Goal: Complete application form

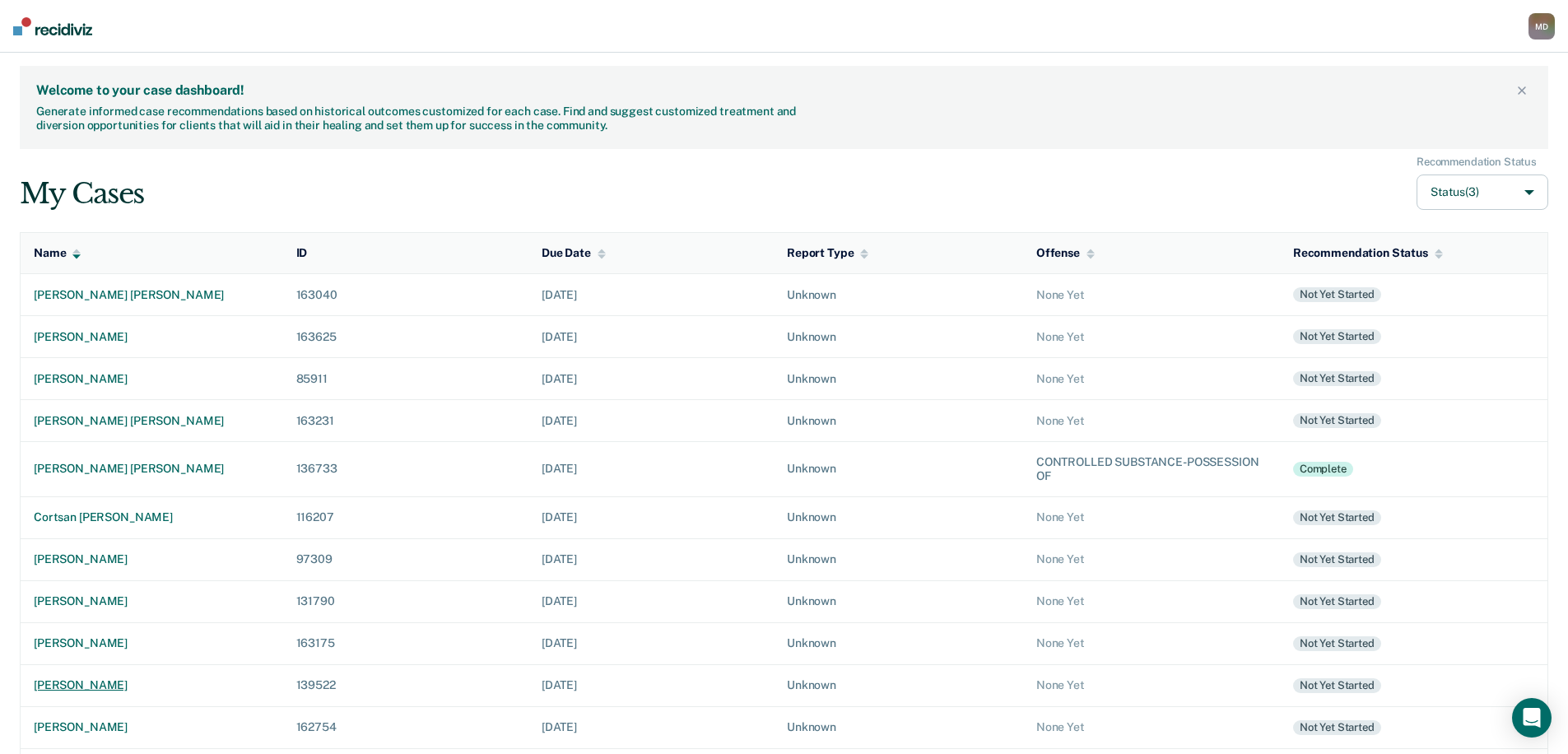
click at [157, 685] on div "[PERSON_NAME]" at bounding box center [151, 685] width 236 height 14
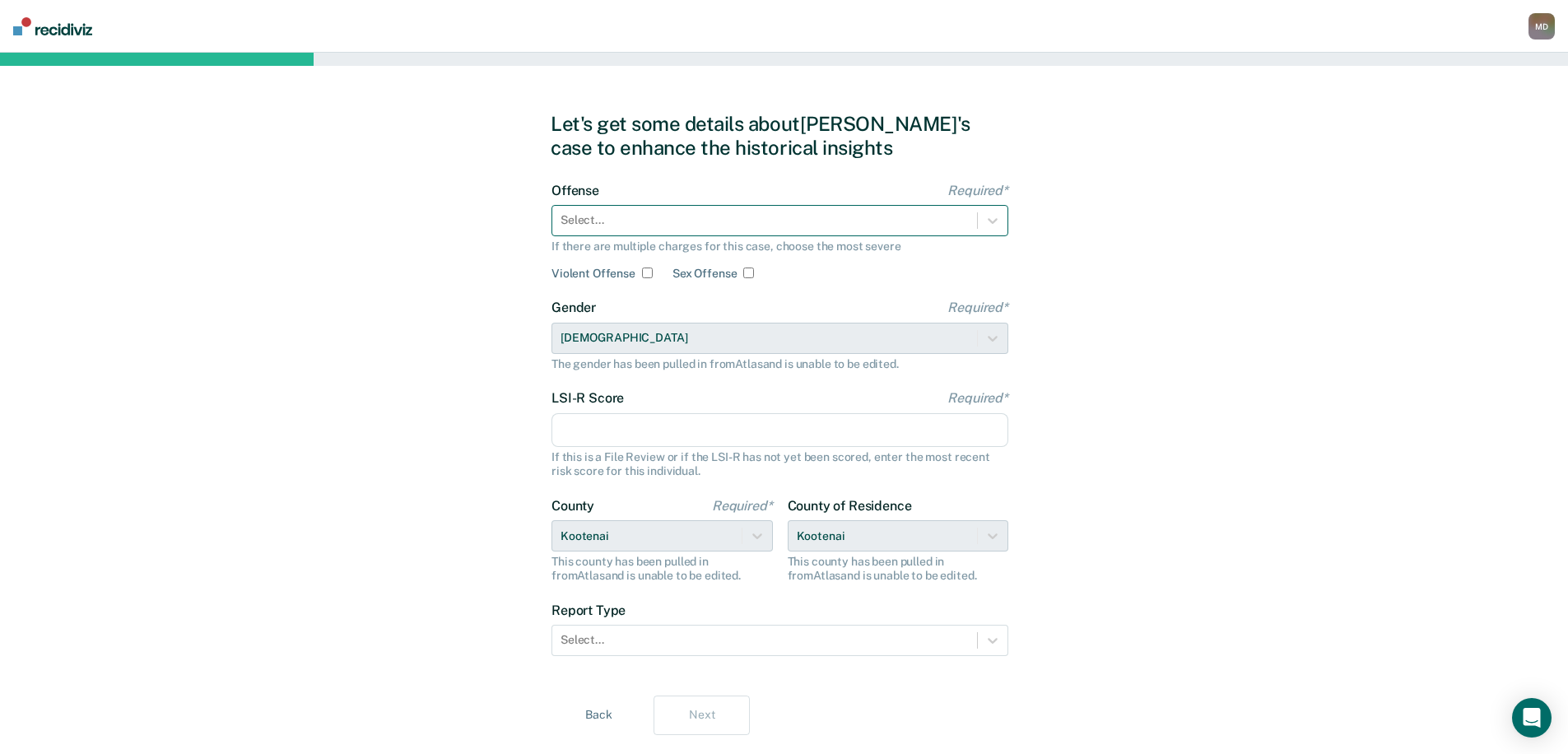
click at [665, 222] on div at bounding box center [765, 219] width 408 height 17
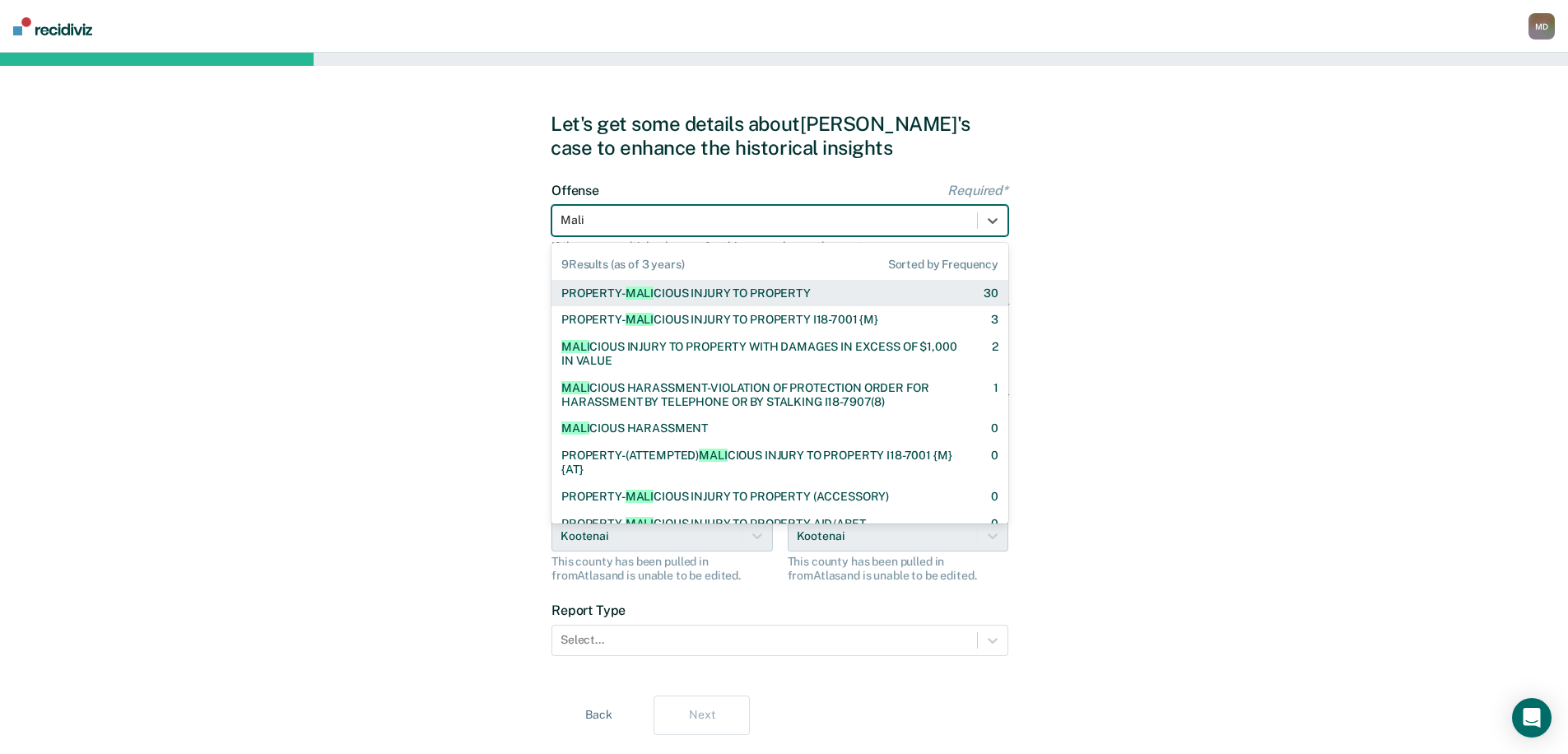
type input "Malic"
click at [680, 297] on div "PROPERTY- MALIC IOUS INJURY TO PROPERTY" at bounding box center [686, 294] width 249 height 14
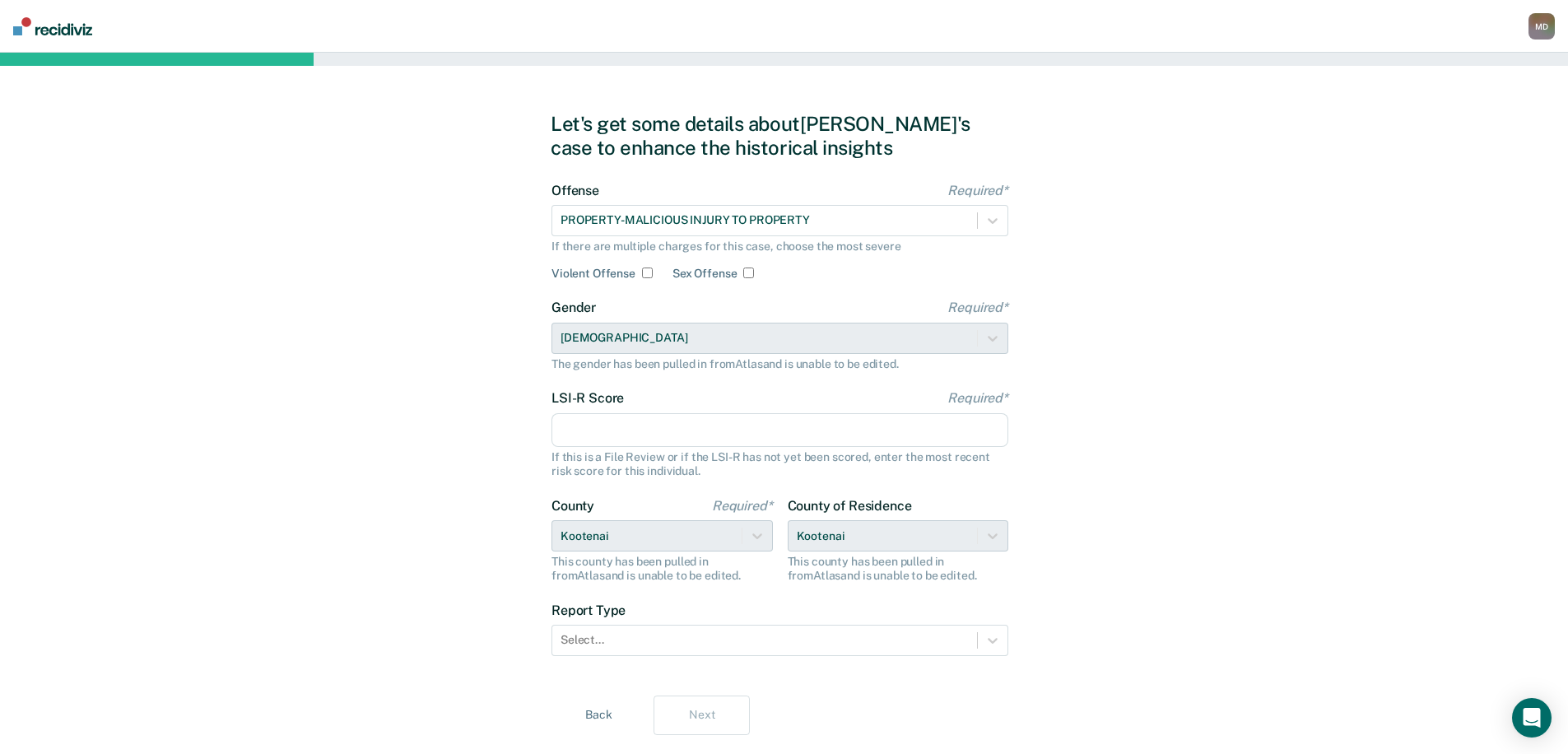
click at [620, 434] on input "LSI-R Score Required*" at bounding box center [780, 430] width 457 height 35
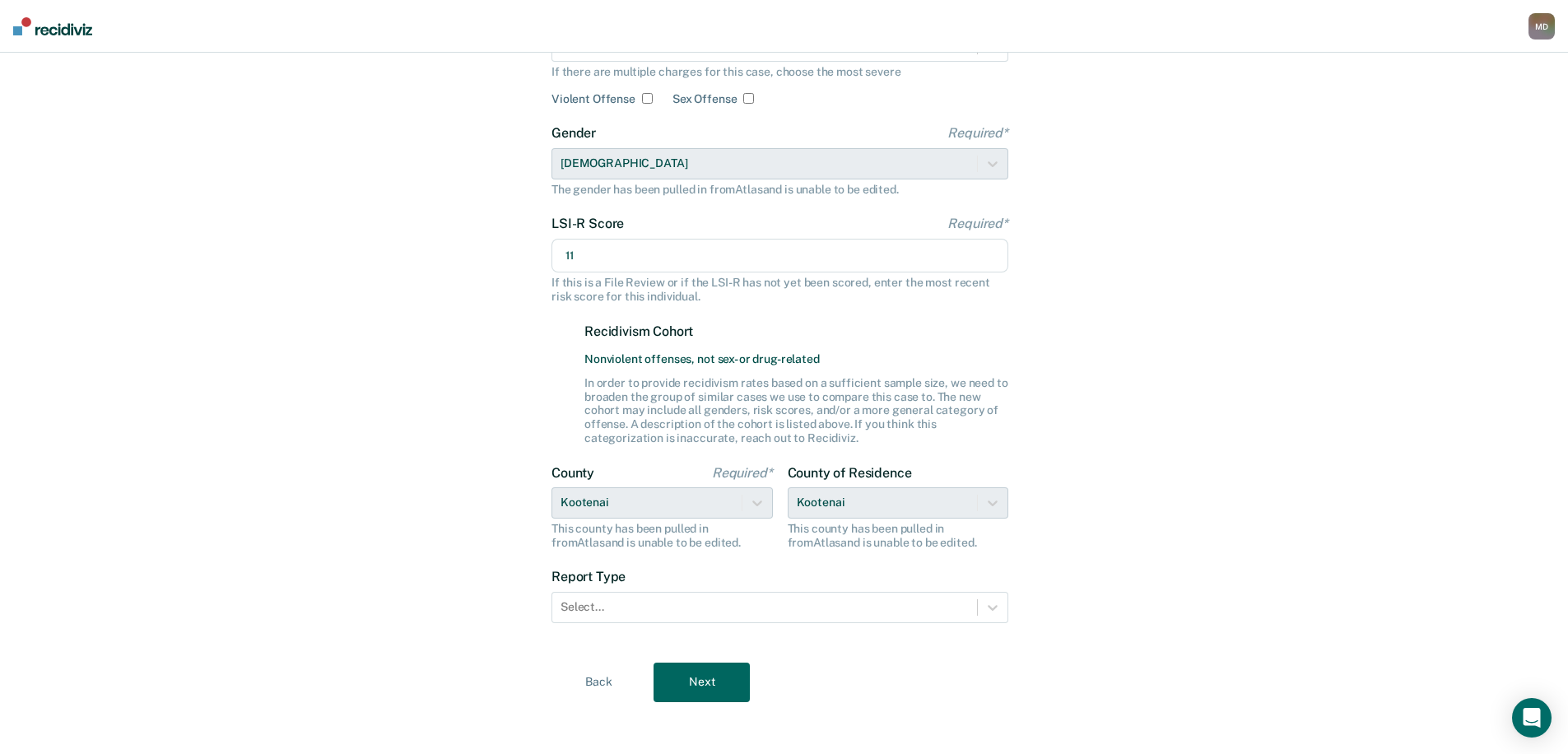
scroll to position [182, 0]
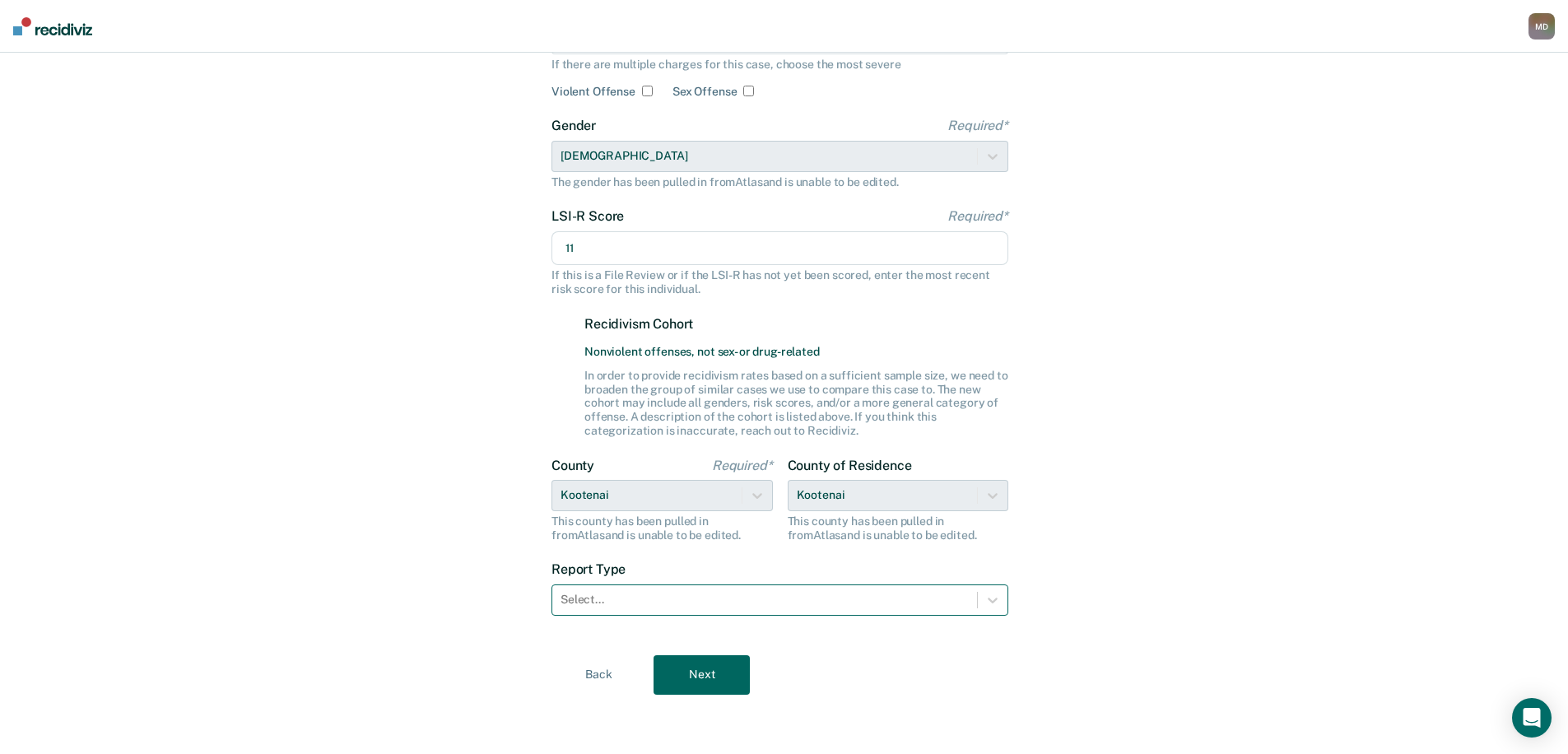
type input "11"
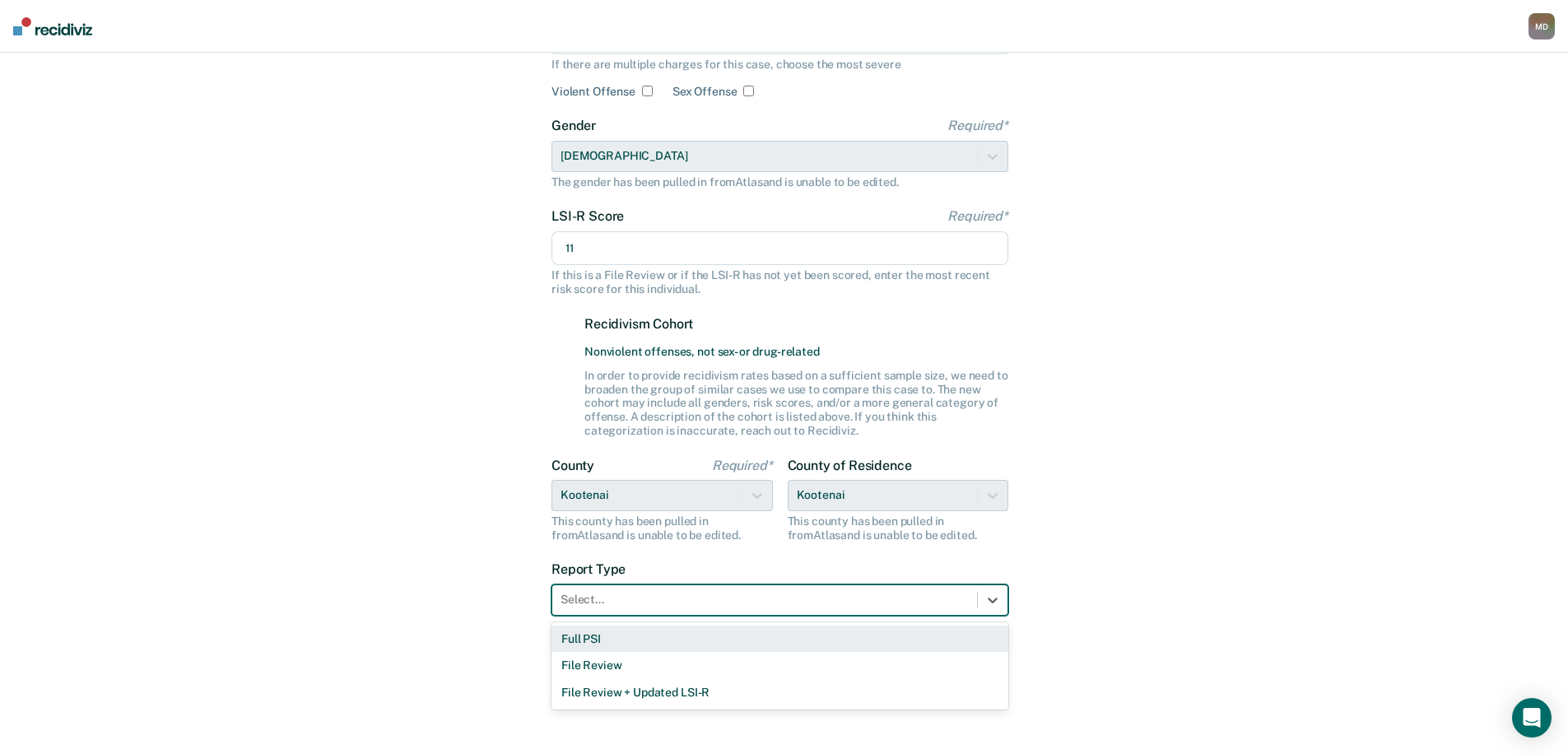
click at [648, 605] on div at bounding box center [765, 599] width 408 height 17
click at [579, 637] on div "Full PSI" at bounding box center [780, 638] width 457 height 27
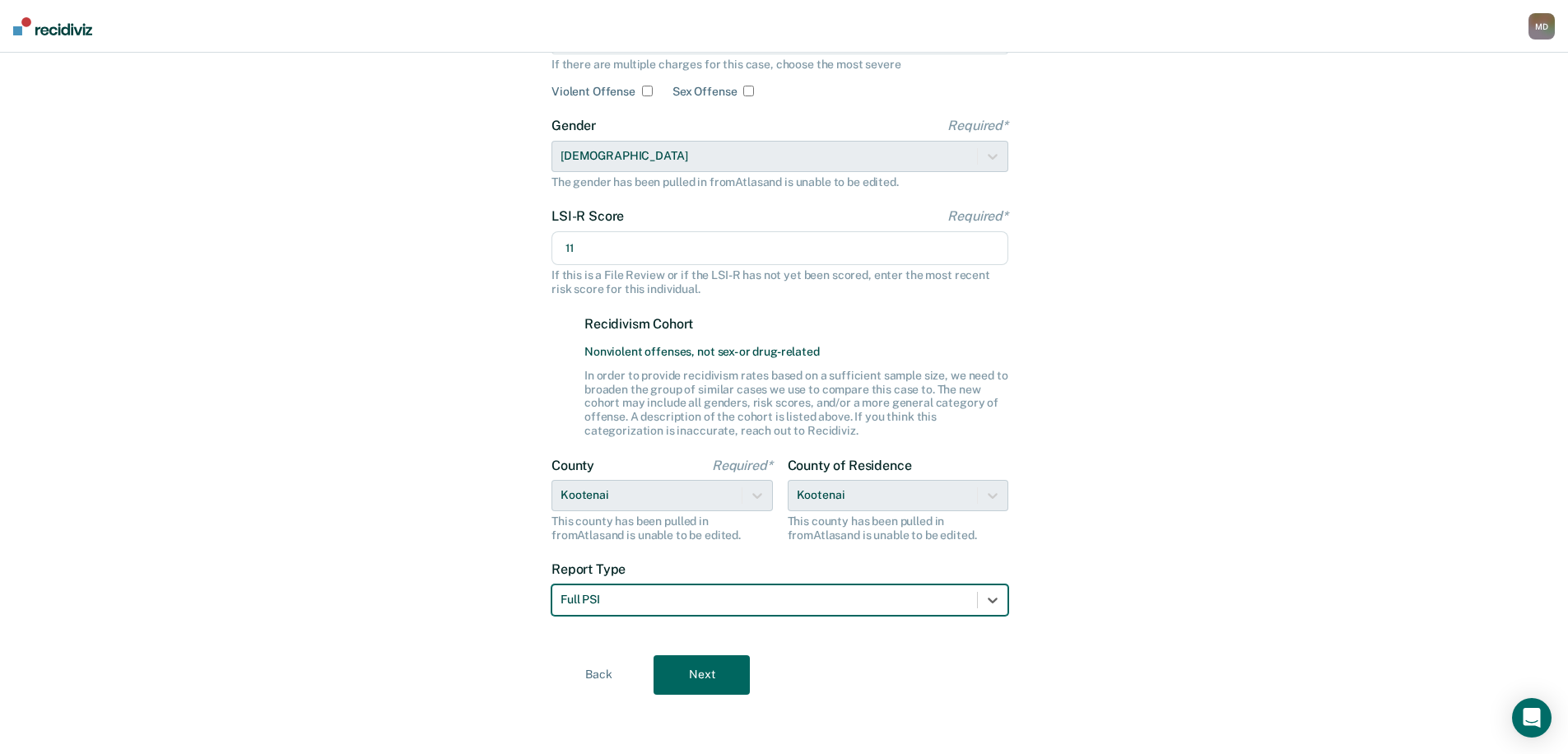
click at [704, 671] on button "Next" at bounding box center [701, 675] width 97 height 40
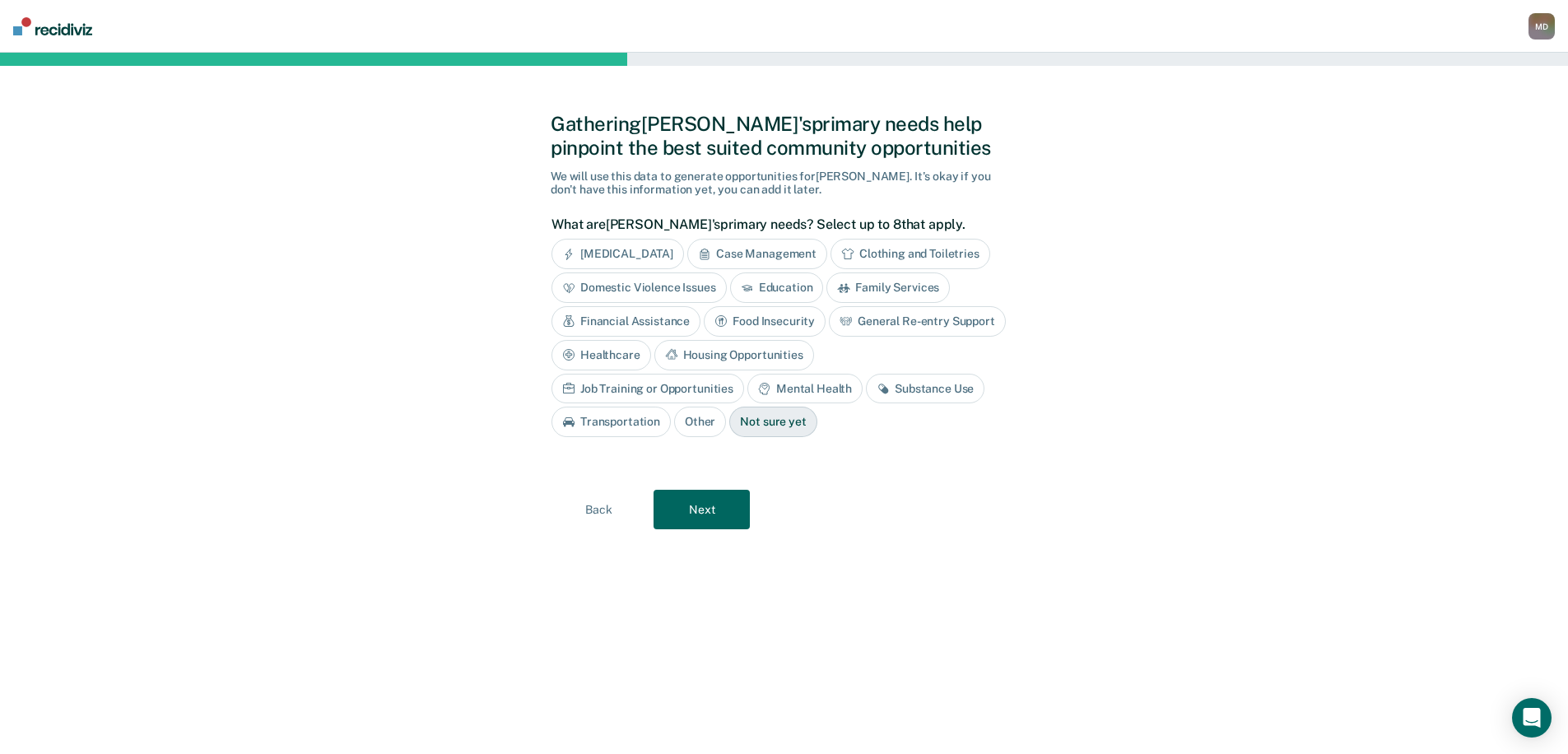
scroll to position [0, 0]
click at [657, 250] on div "[MEDICAL_DATA]" at bounding box center [624, 254] width 132 height 31
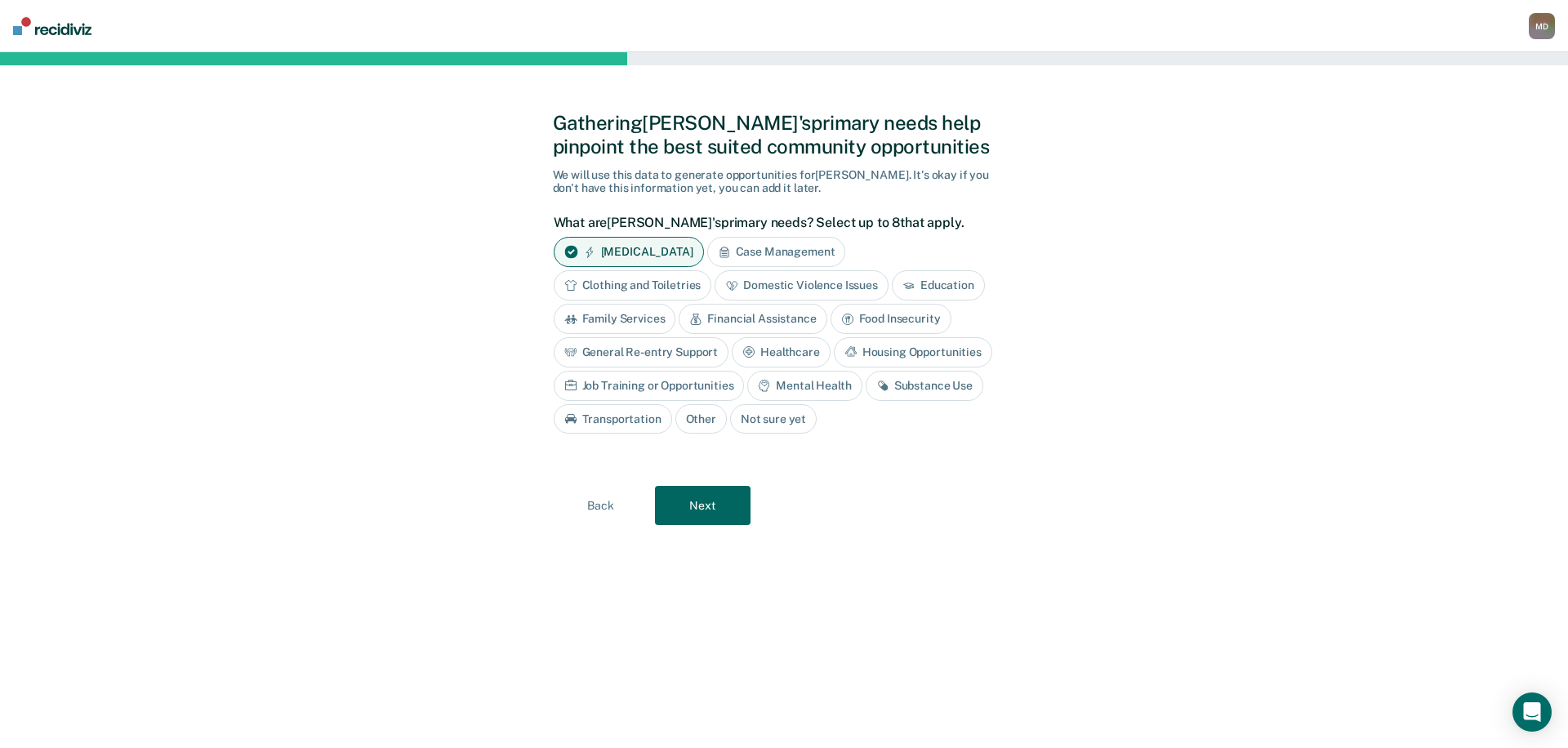
click at [770, 253] on div "Case Management" at bounding box center [777, 252] width 138 height 31
click at [814, 290] on div "Domestic Violence Issues" at bounding box center [801, 286] width 174 height 31
click at [810, 393] on div "Mental Health" at bounding box center [804, 385] width 115 height 31
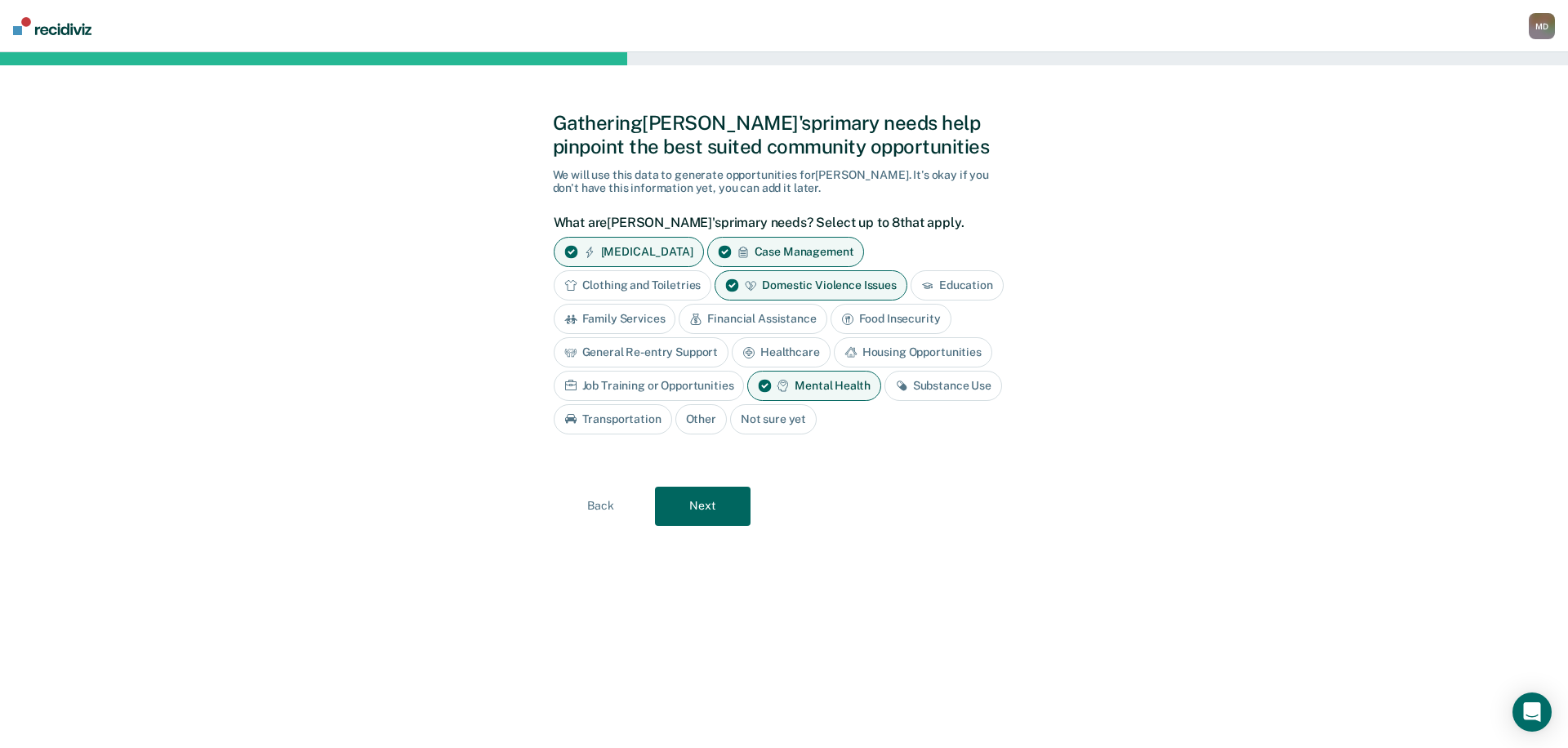
click at [712, 503] on button "Next" at bounding box center [702, 507] width 96 height 40
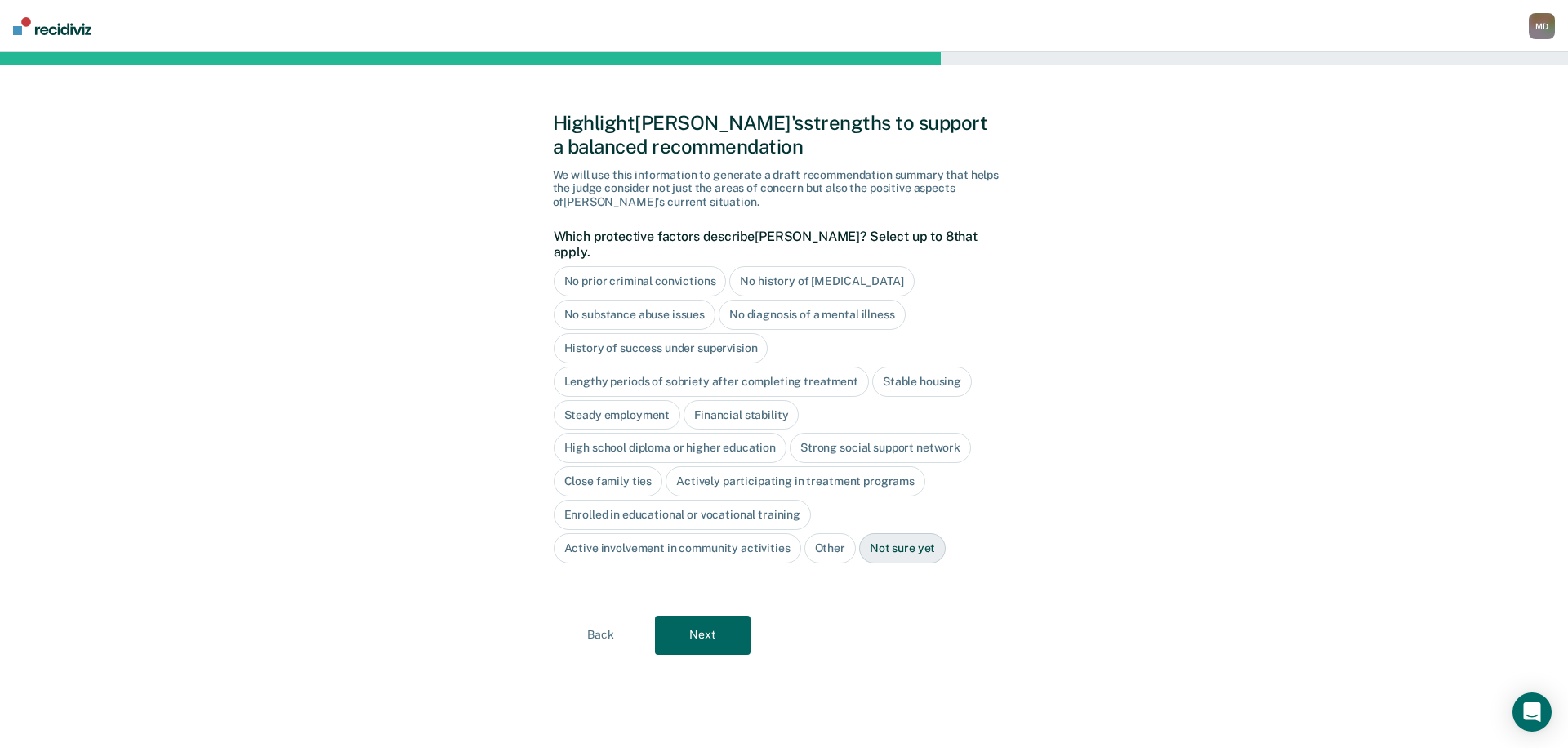
click at [628, 338] on div "History of success under supervision" at bounding box center [660, 348] width 214 height 31
click at [748, 367] on div "Lengthy periods of sobriety after completing treatment" at bounding box center [710, 381] width 315 height 31
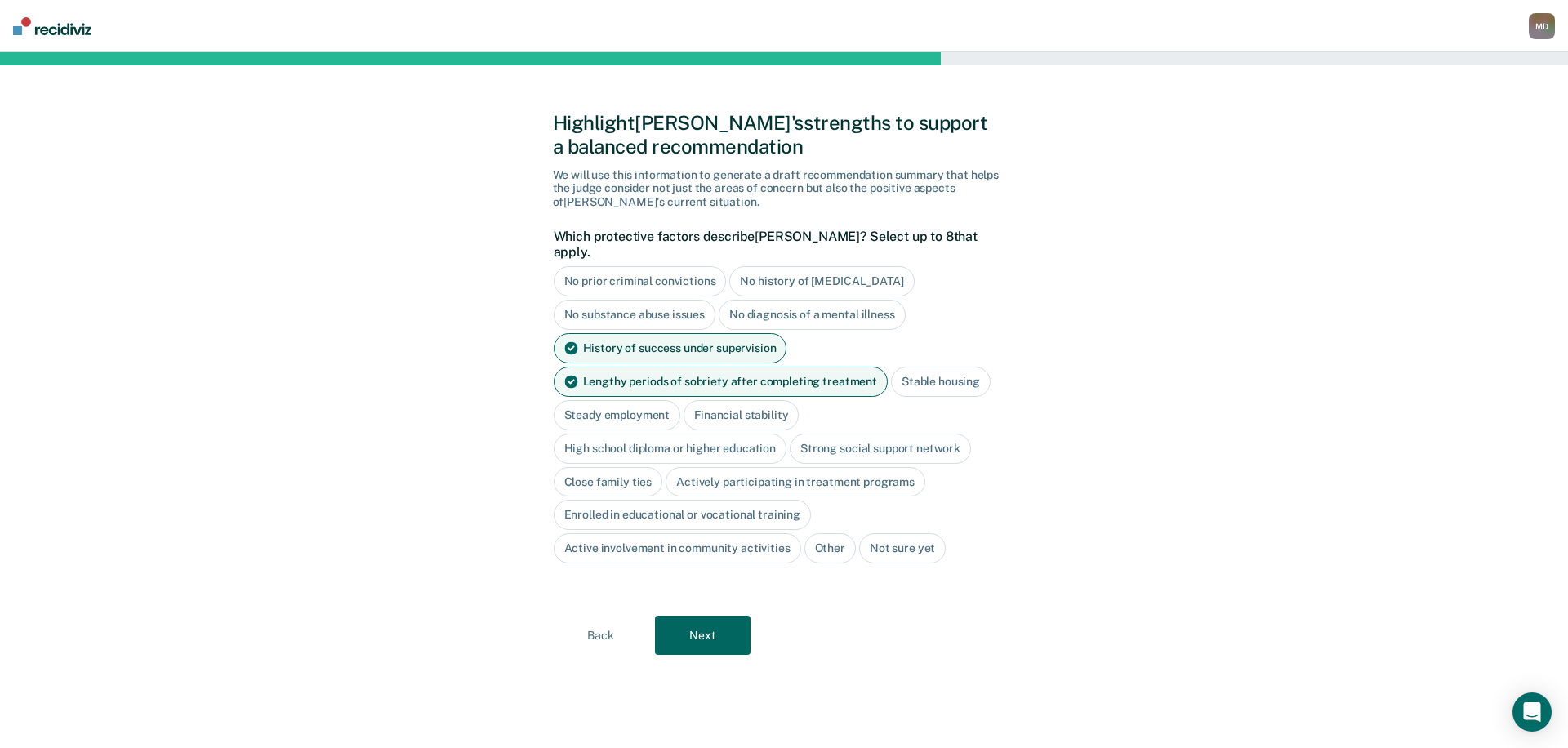
click at [924, 373] on div "Stable housing" at bounding box center [941, 381] width 100 height 31
click at [675, 400] on div "Steady employment" at bounding box center [738, 415] width 127 height 31
click at [824, 402] on div "Financial stability" at bounding box center [881, 415] width 116 height 31
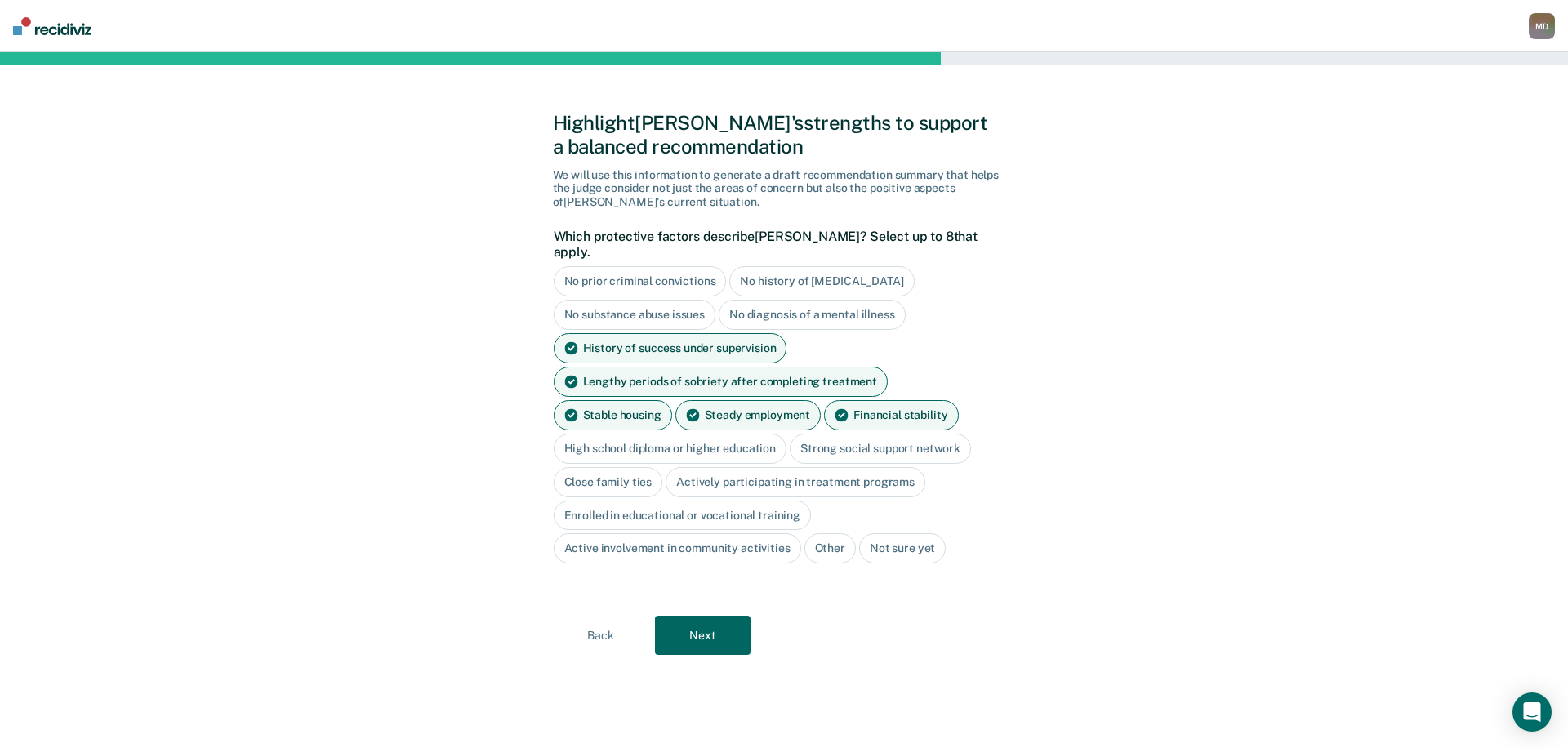
click at [716, 434] on div "High school diploma or higher education" at bounding box center [670, 449] width 233 height 31
click at [923, 436] on div "Strong social support network" at bounding box center [898, 449] width 181 height 31
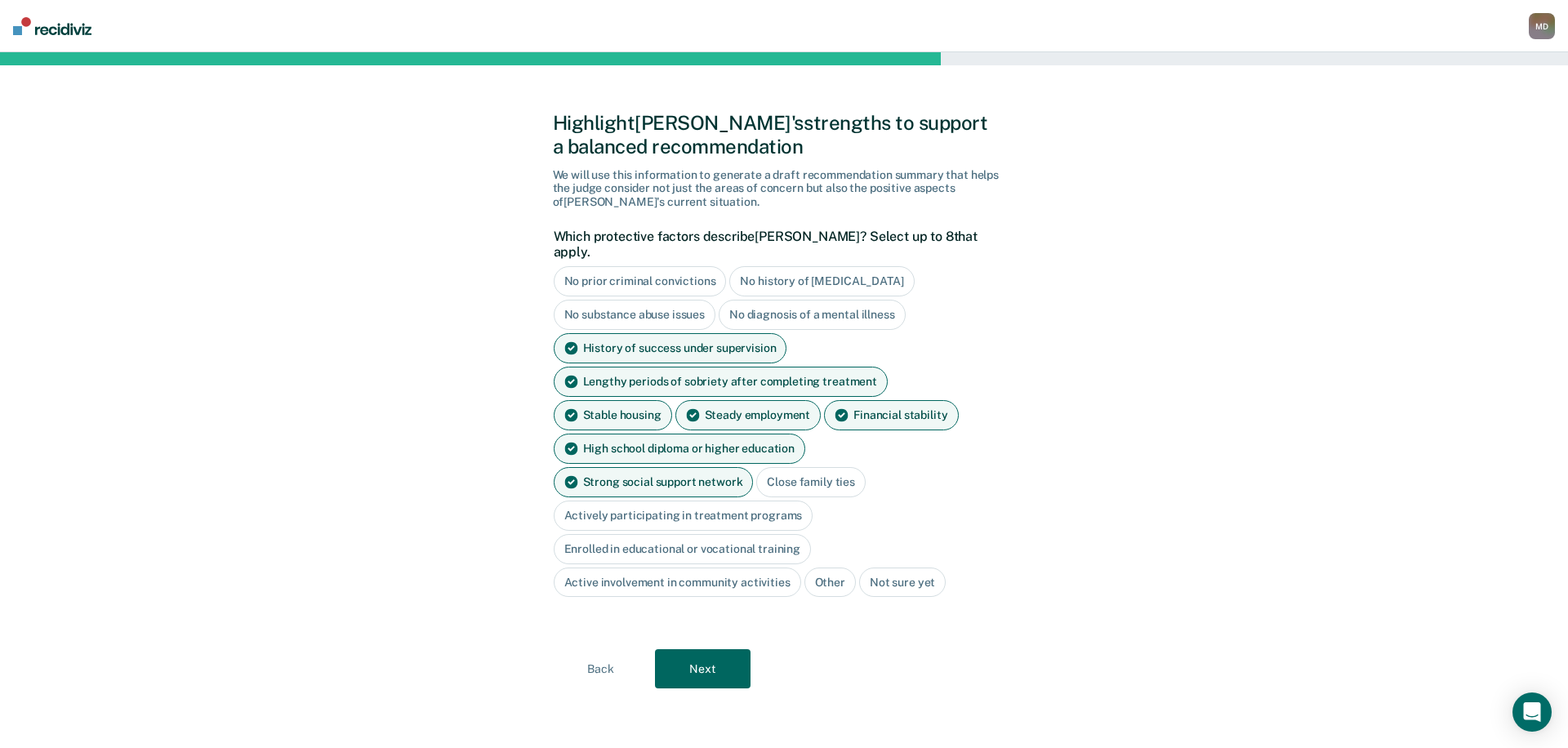
click at [756, 472] on div "Close family ties" at bounding box center [810, 482] width 110 height 31
click at [806, 501] on div "Actively participating in treatment programs" at bounding box center [683, 516] width 260 height 31
click at [809, 501] on div "Actively participating in treatment programs" at bounding box center [683, 516] width 260 height 31
click at [779, 501] on div "Actively participating in treatment programs" at bounding box center [683, 516] width 260 height 31
click at [700, 649] on button "Next" at bounding box center [702, 669] width 96 height 40
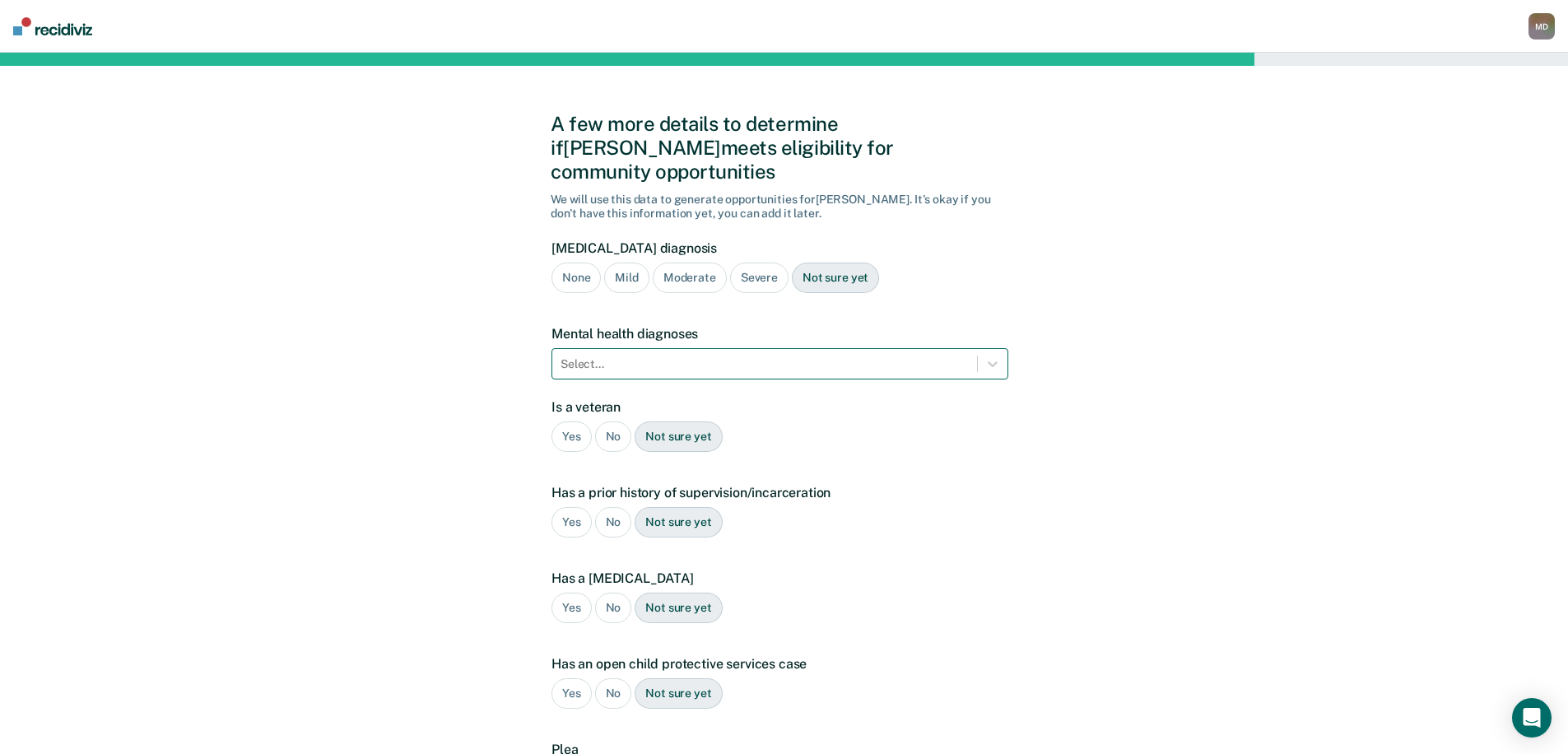
click at [641, 356] on div at bounding box center [765, 364] width 408 height 17
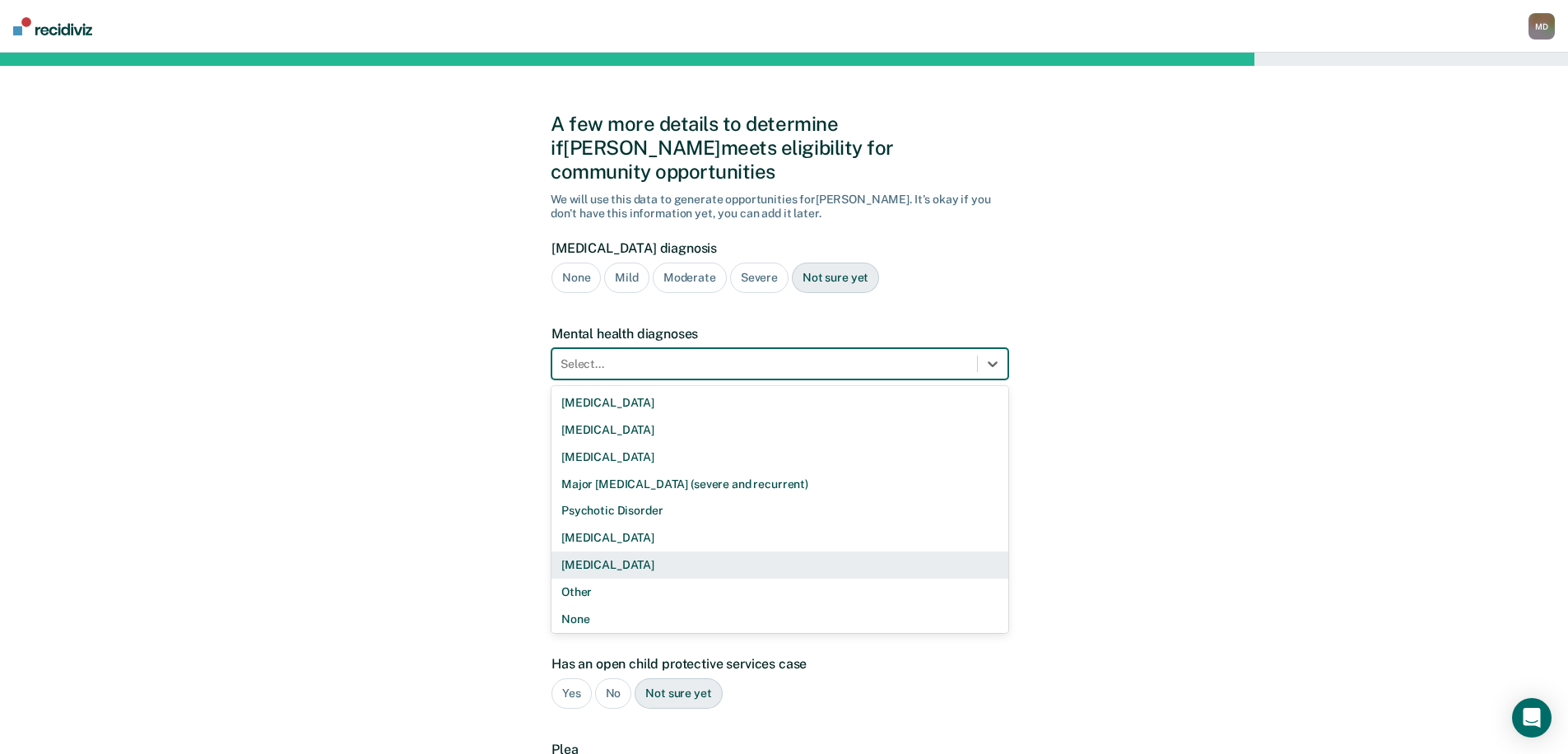
click at [620, 552] on div "[MEDICAL_DATA]" at bounding box center [780, 565] width 457 height 27
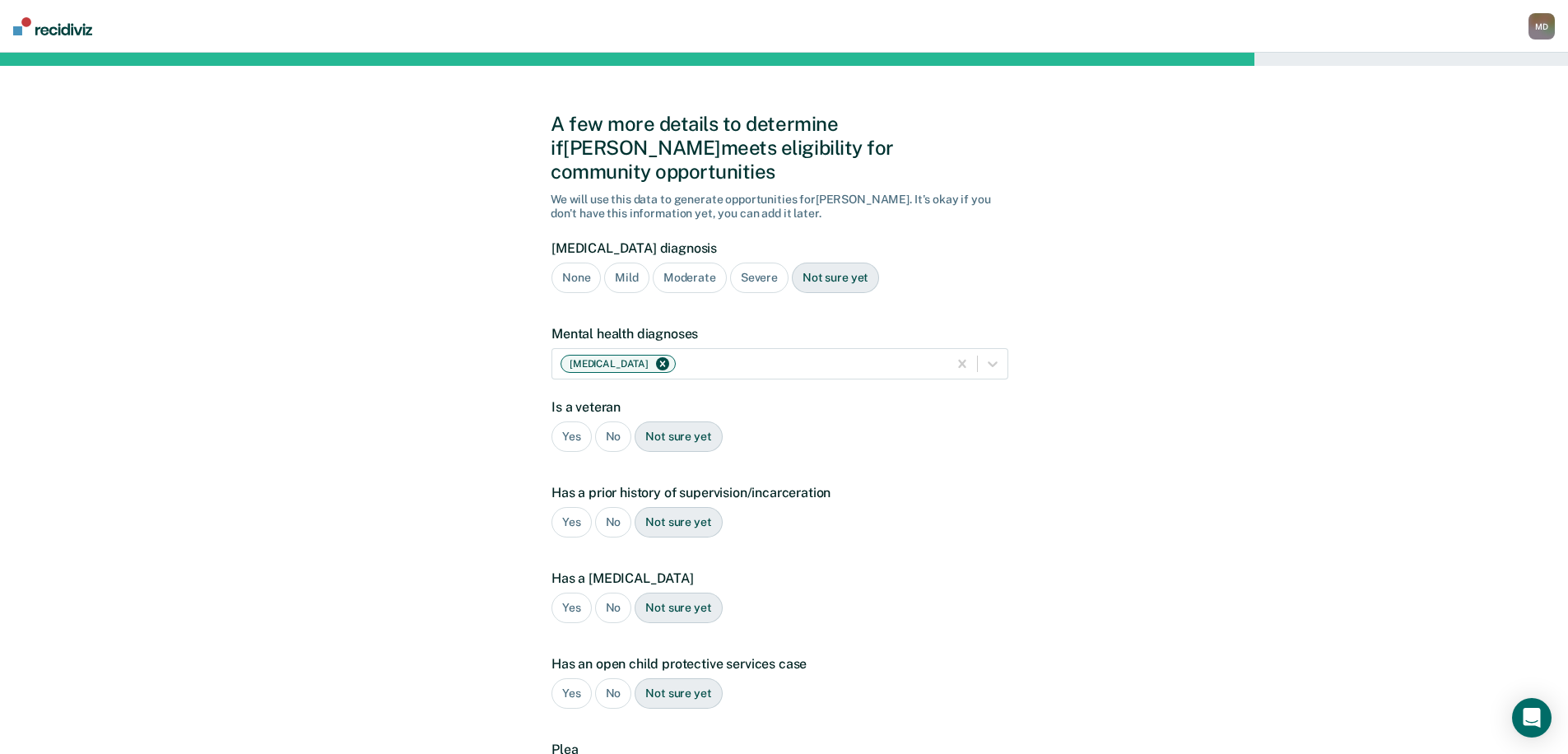
click at [613, 421] on div "No" at bounding box center [613, 436] width 37 height 31
click at [572, 507] on div "Yes" at bounding box center [572, 522] width 40 height 31
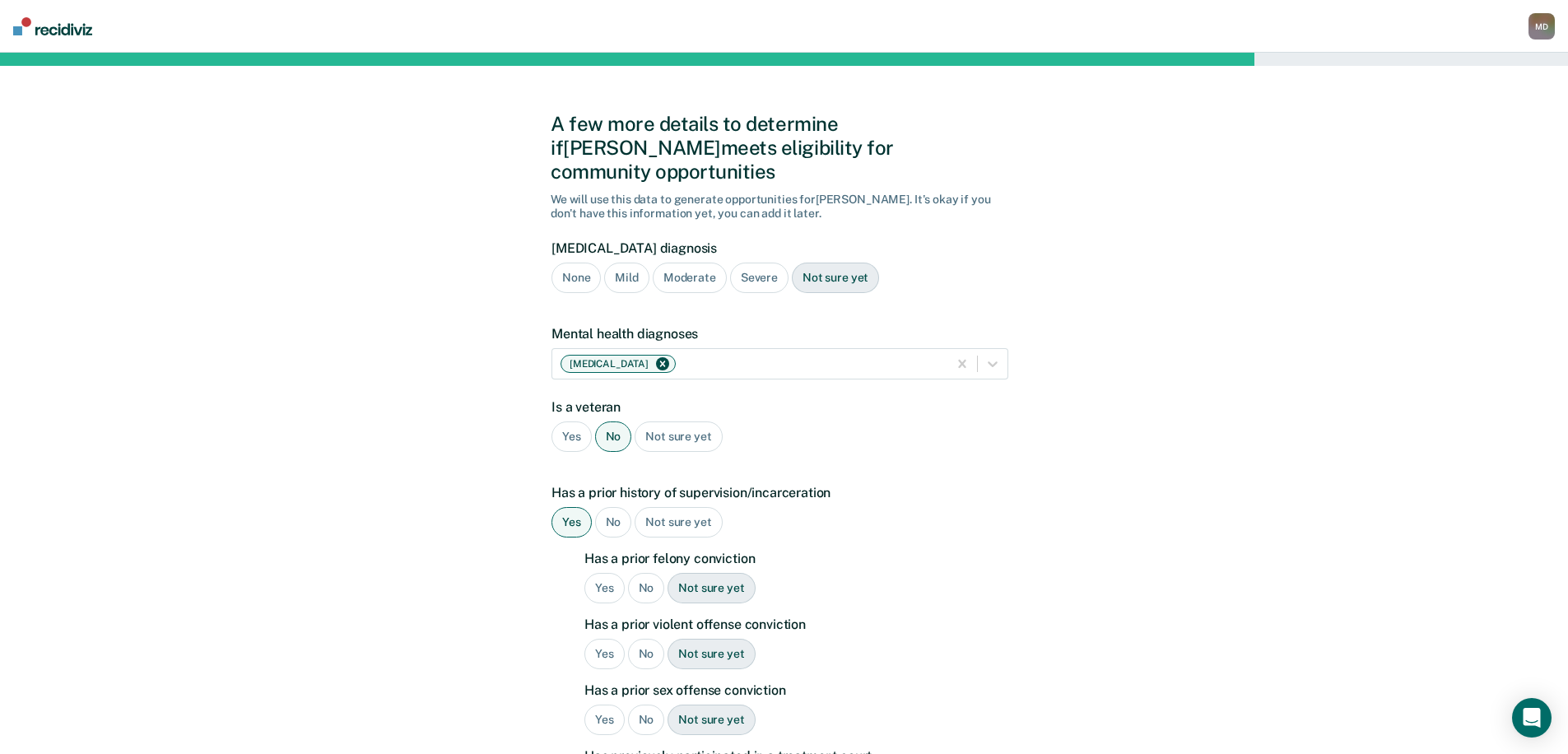
click at [603, 573] on div "Yes" at bounding box center [605, 588] width 40 height 31
click at [600, 638] on div "Yes" at bounding box center [605, 653] width 40 height 31
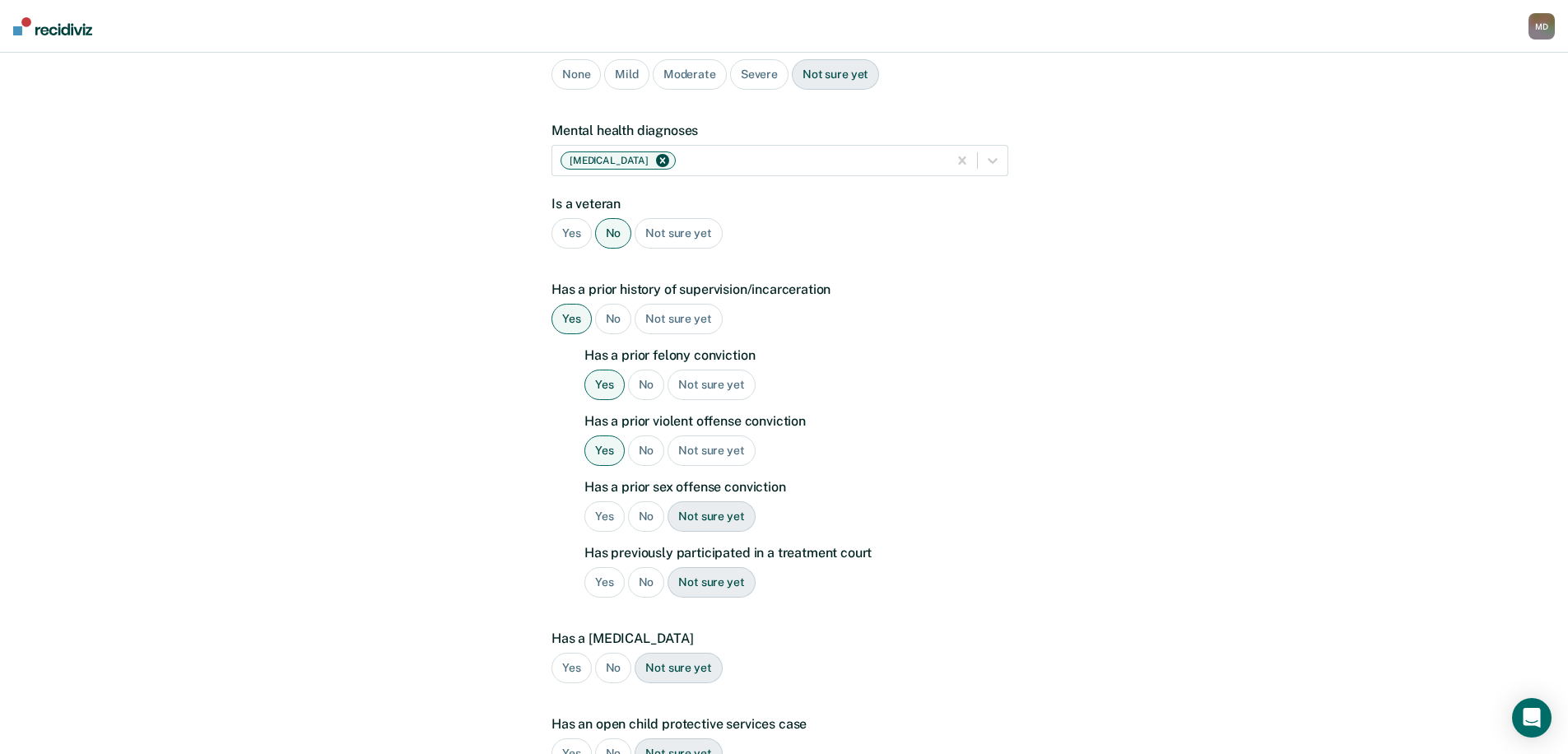
scroll to position [247, 0]
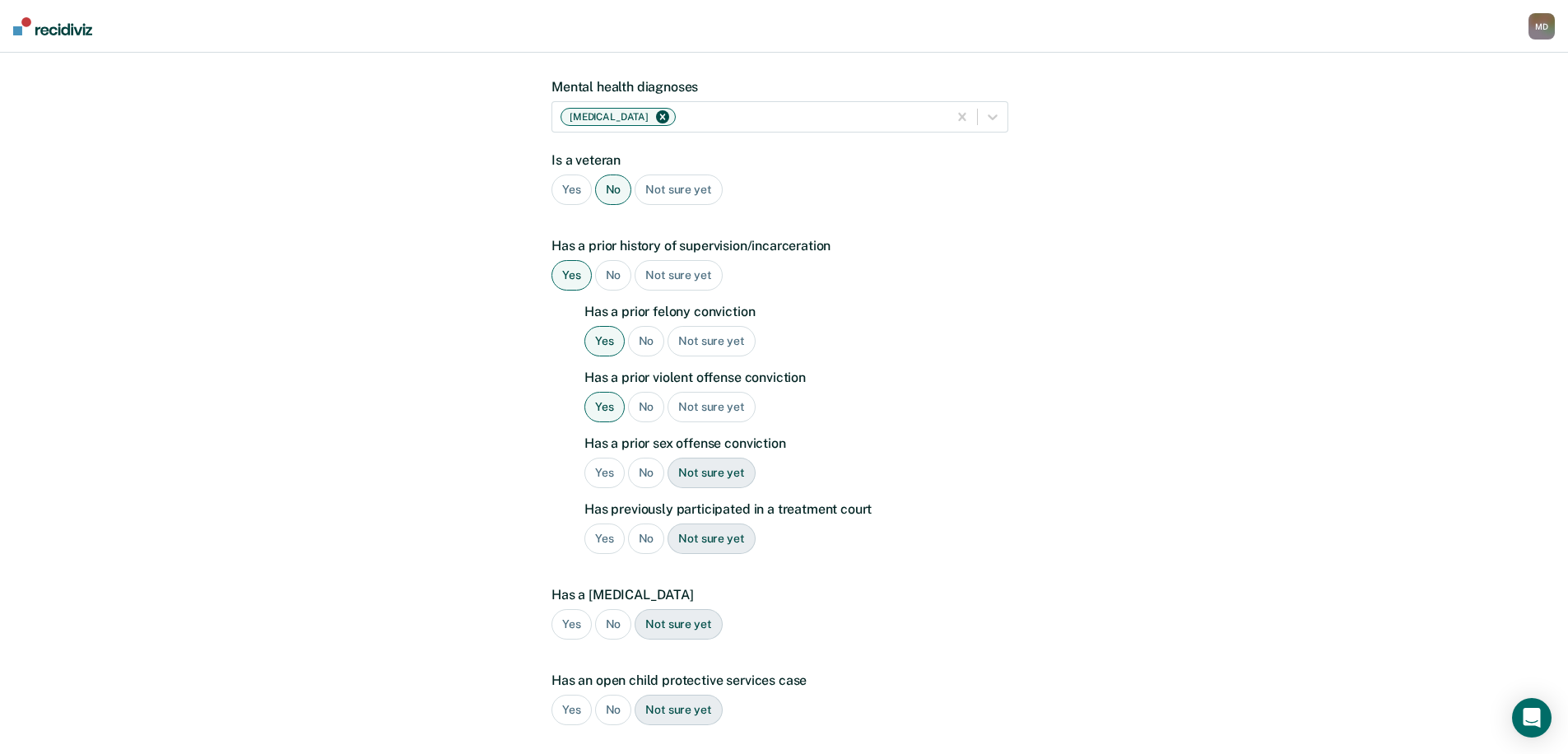
click at [648, 457] on div "No" at bounding box center [647, 472] width 37 height 31
click at [608, 524] on div "Yes" at bounding box center [605, 539] width 40 height 31
click at [649, 524] on div "No" at bounding box center [647, 539] width 37 height 31
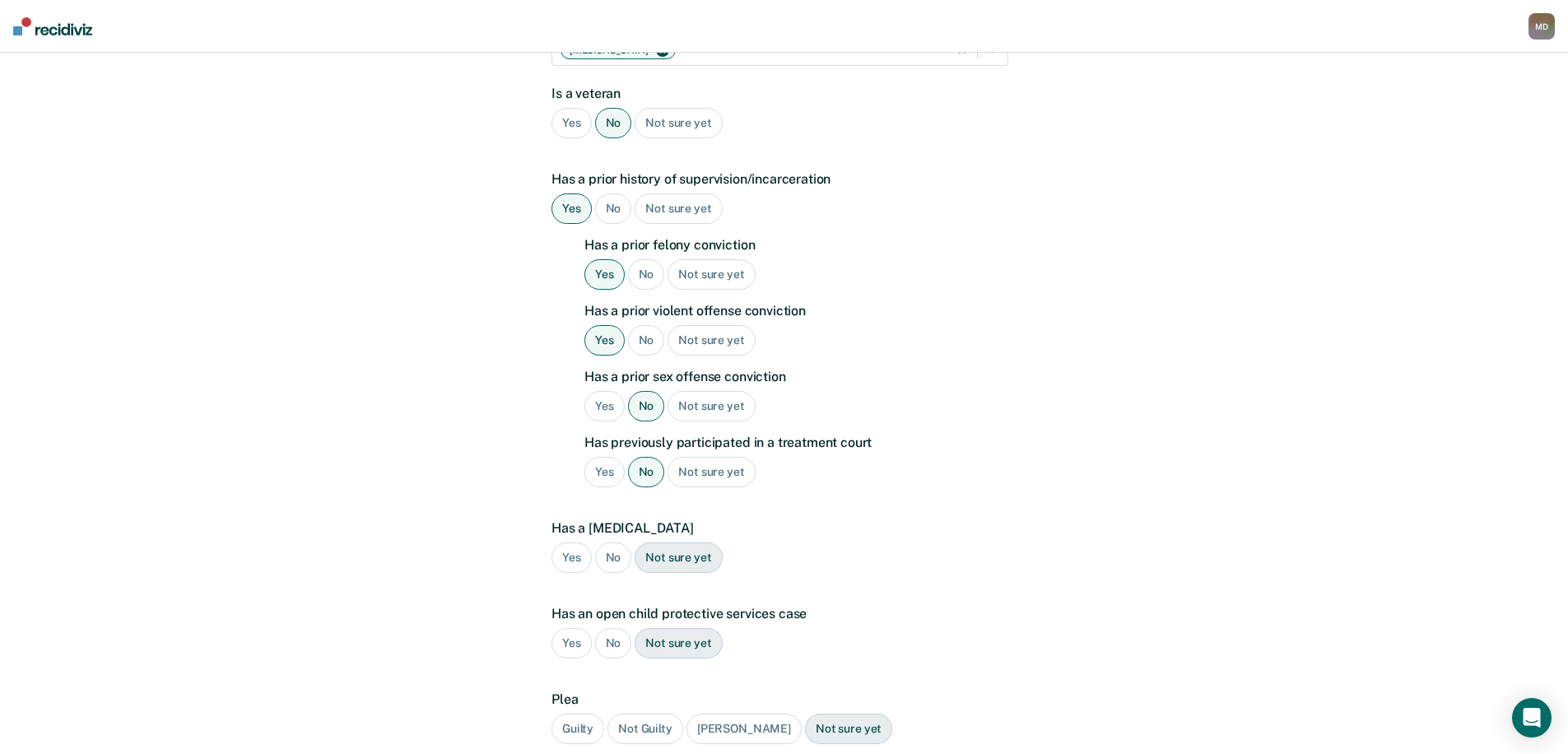
scroll to position [431, 0]
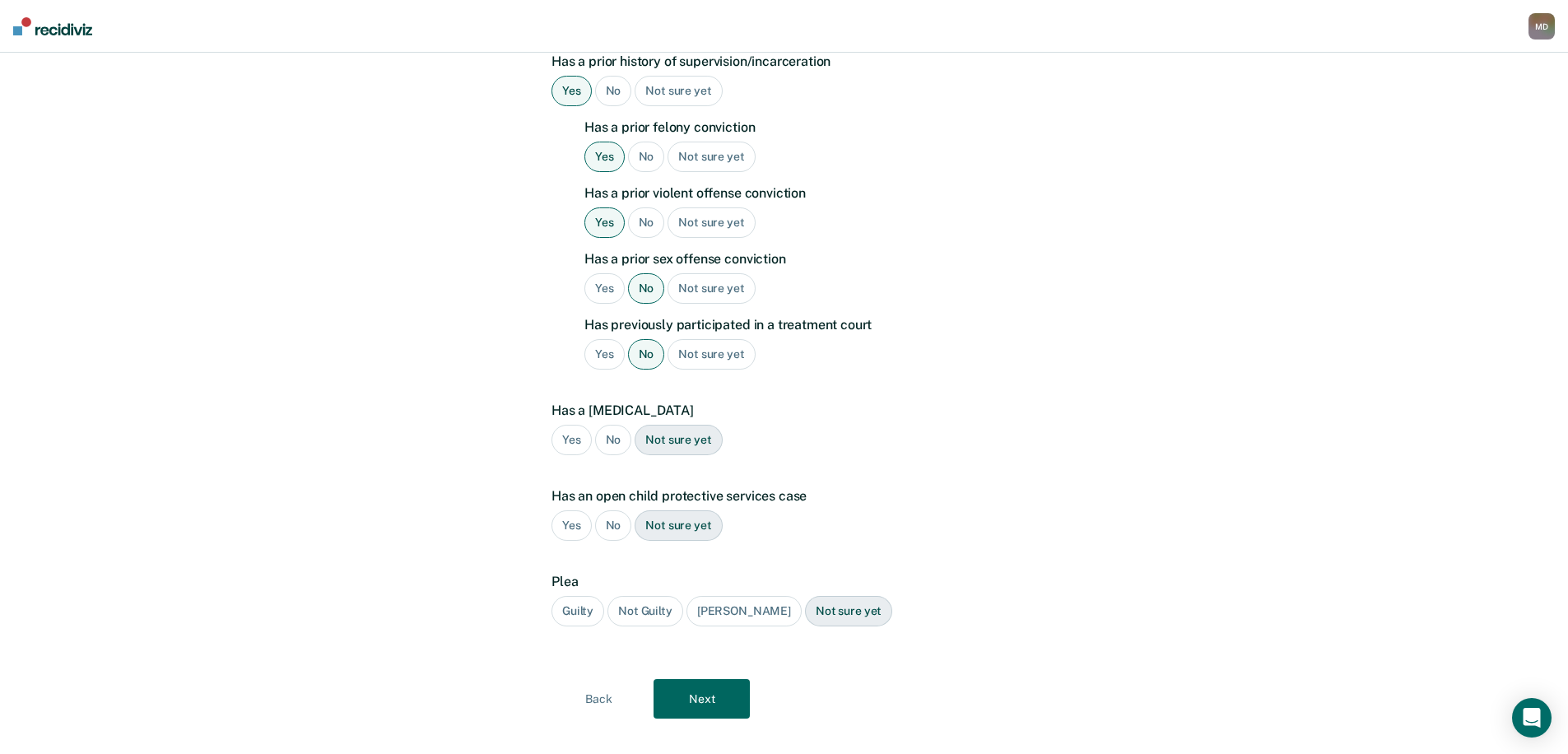
click at [613, 424] on div "No" at bounding box center [613, 439] width 37 height 31
click at [615, 510] on div "No" at bounding box center [613, 525] width 37 height 31
click at [567, 596] on div "Guilty" at bounding box center [578, 611] width 53 height 31
click at [699, 679] on button "Next" at bounding box center [701, 699] width 97 height 40
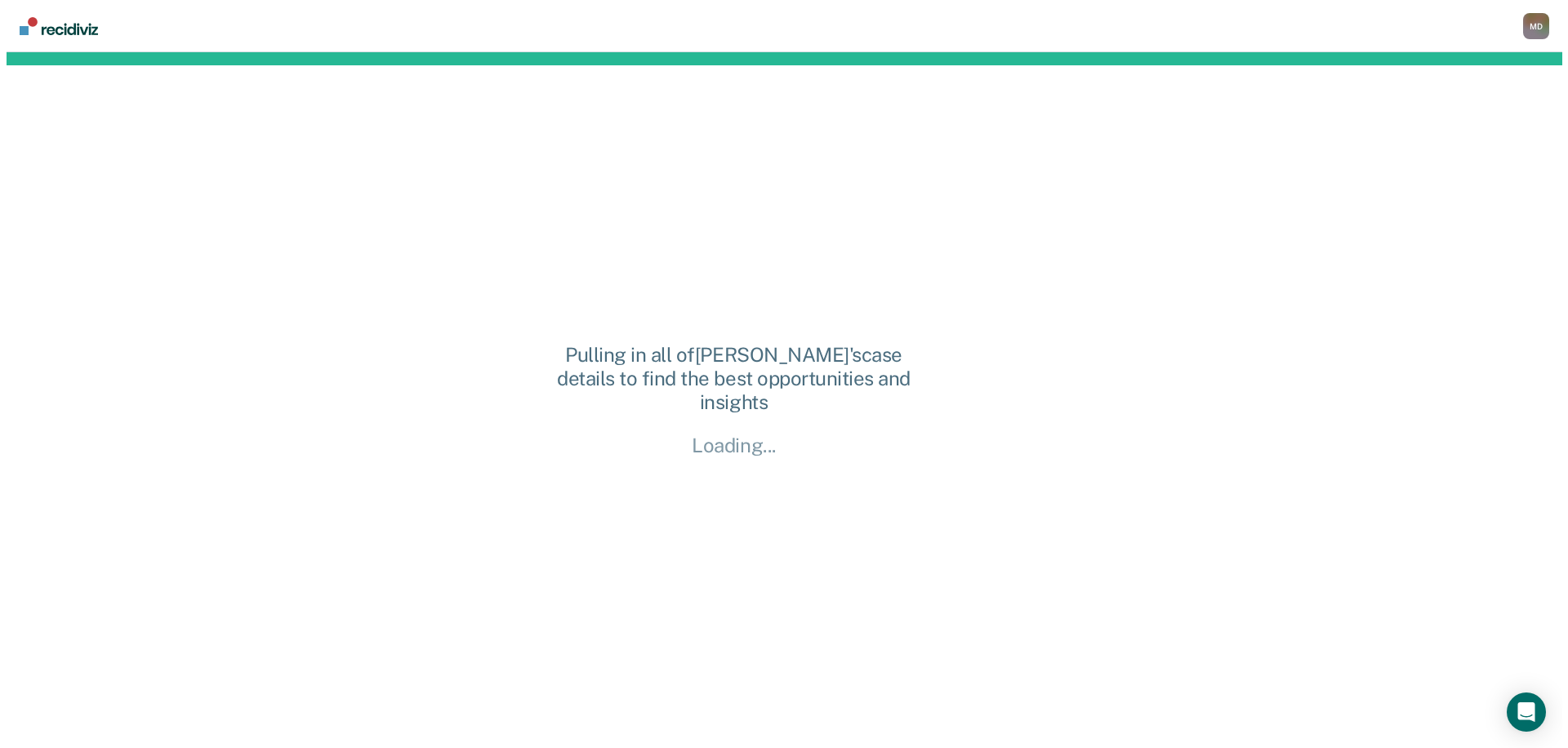
scroll to position [0, 0]
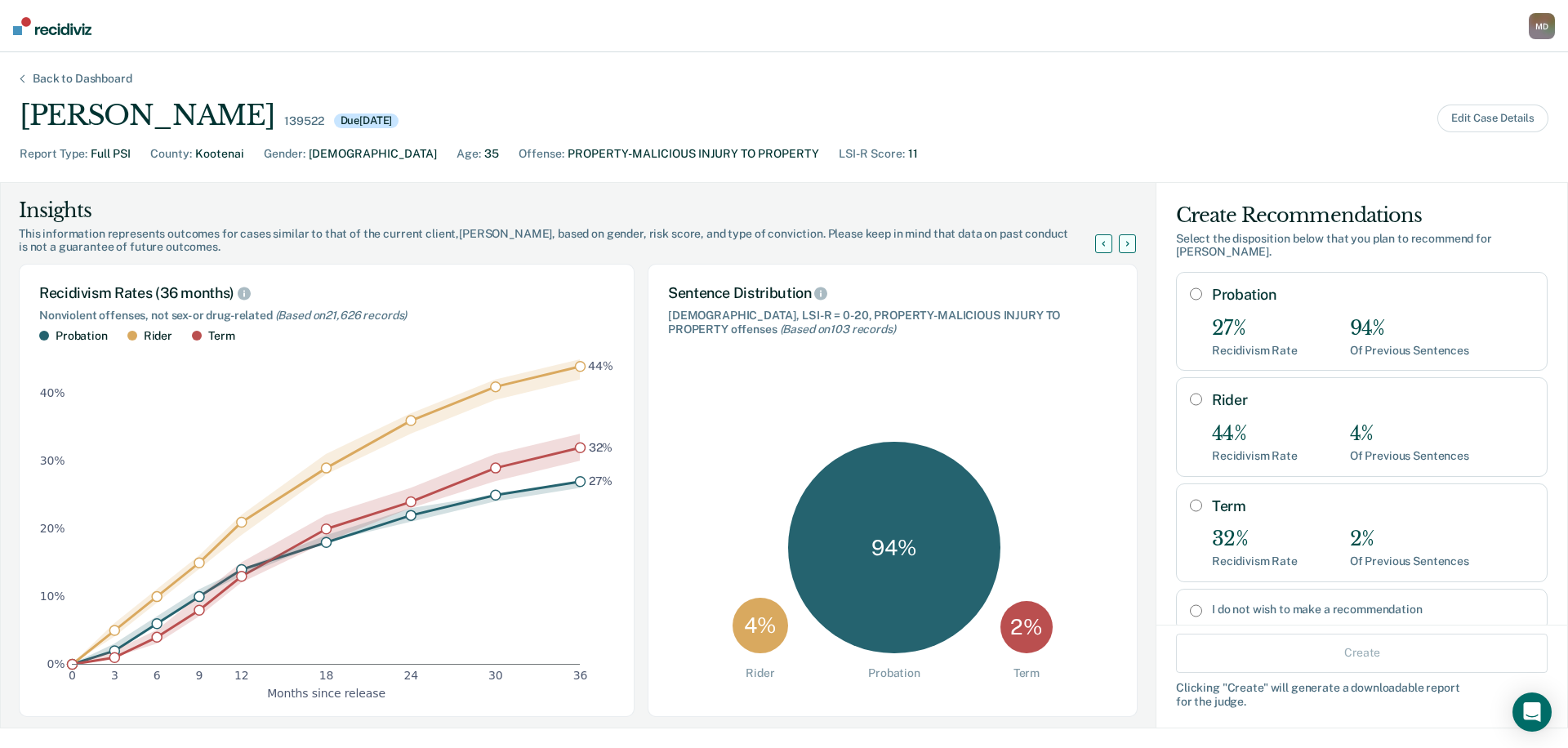
click at [1190, 290] on input "Probation" at bounding box center [1196, 293] width 12 height 13
radio input "true"
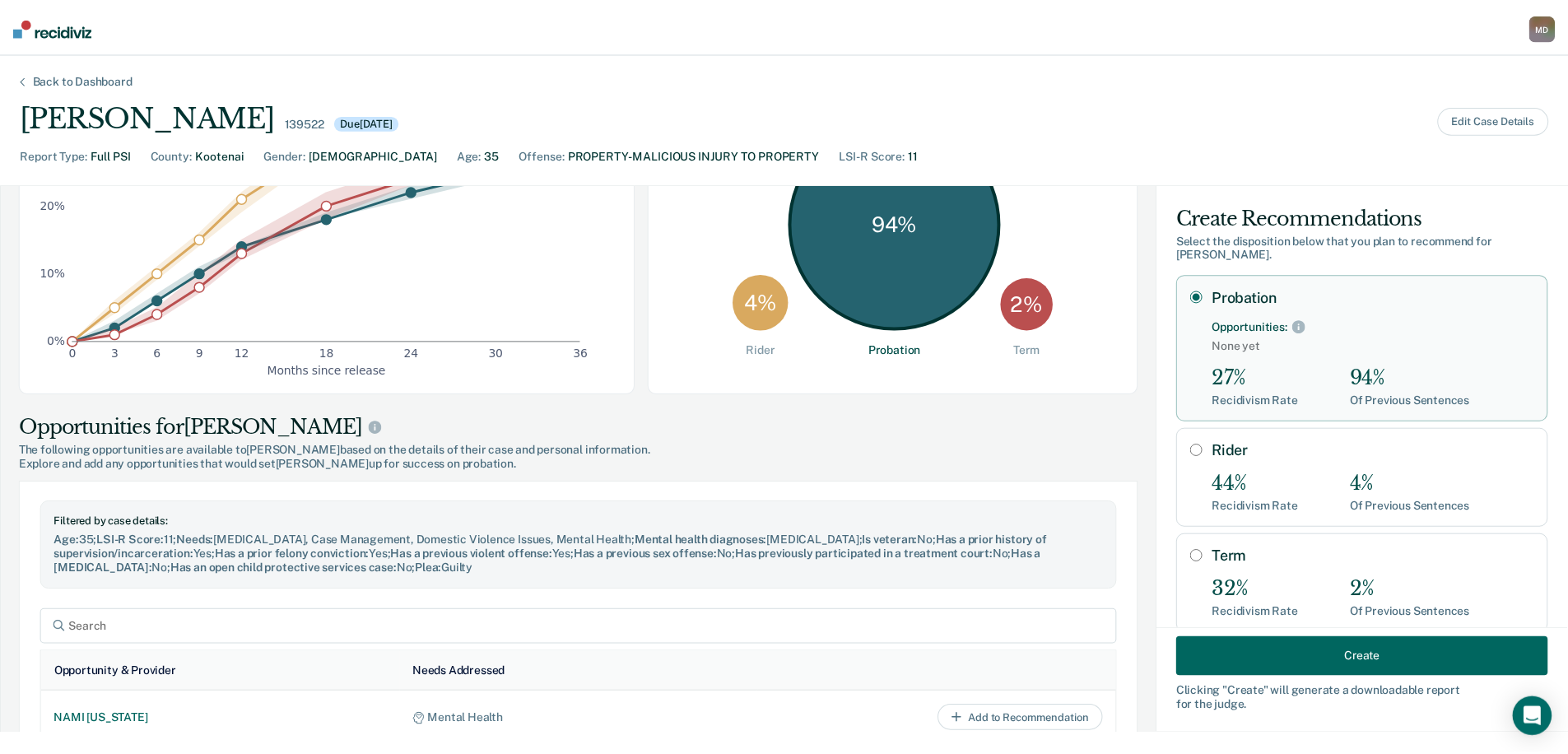
scroll to position [330, 0]
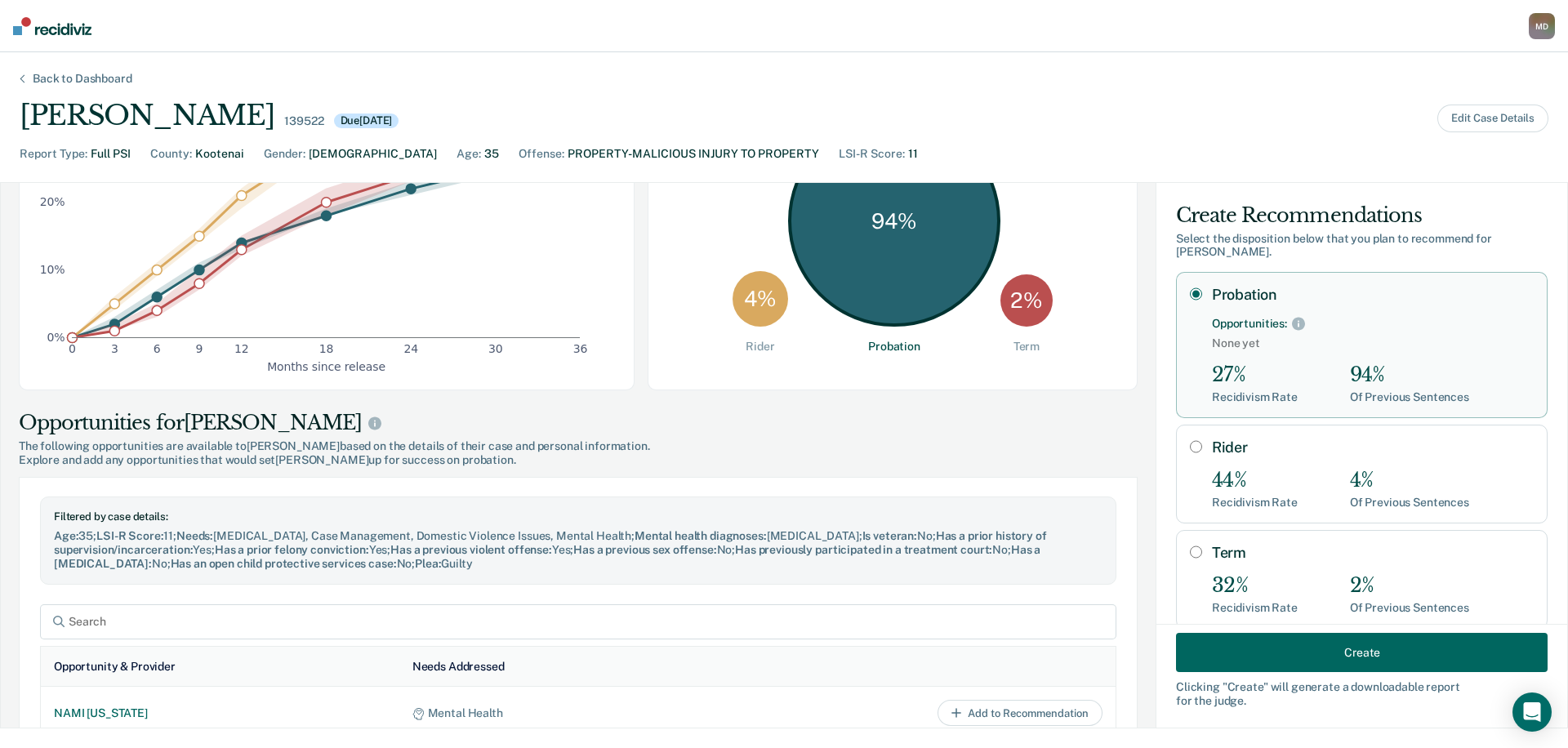
click at [1315, 655] on button "Create" at bounding box center [1362, 652] width 371 height 40
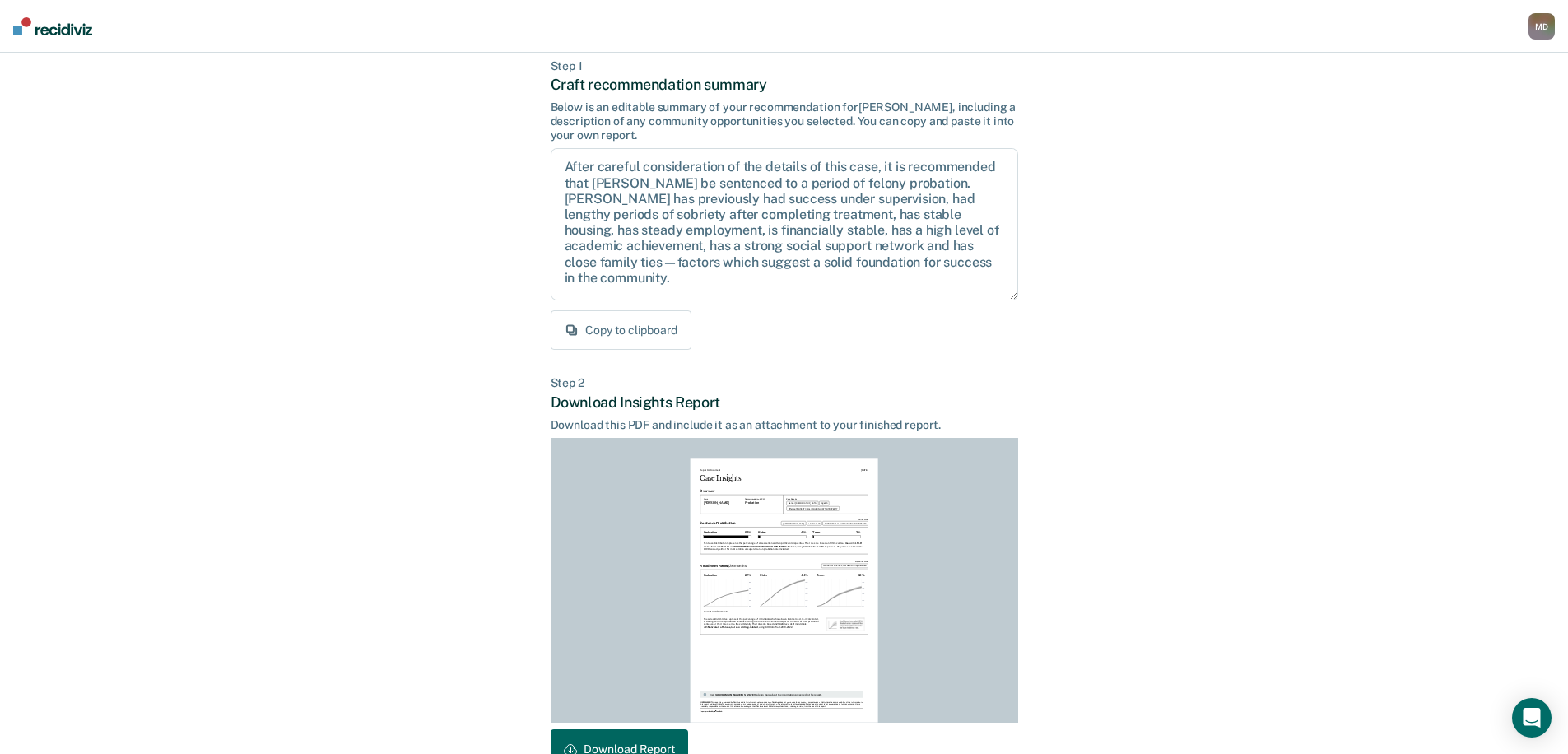
scroll to position [184, 0]
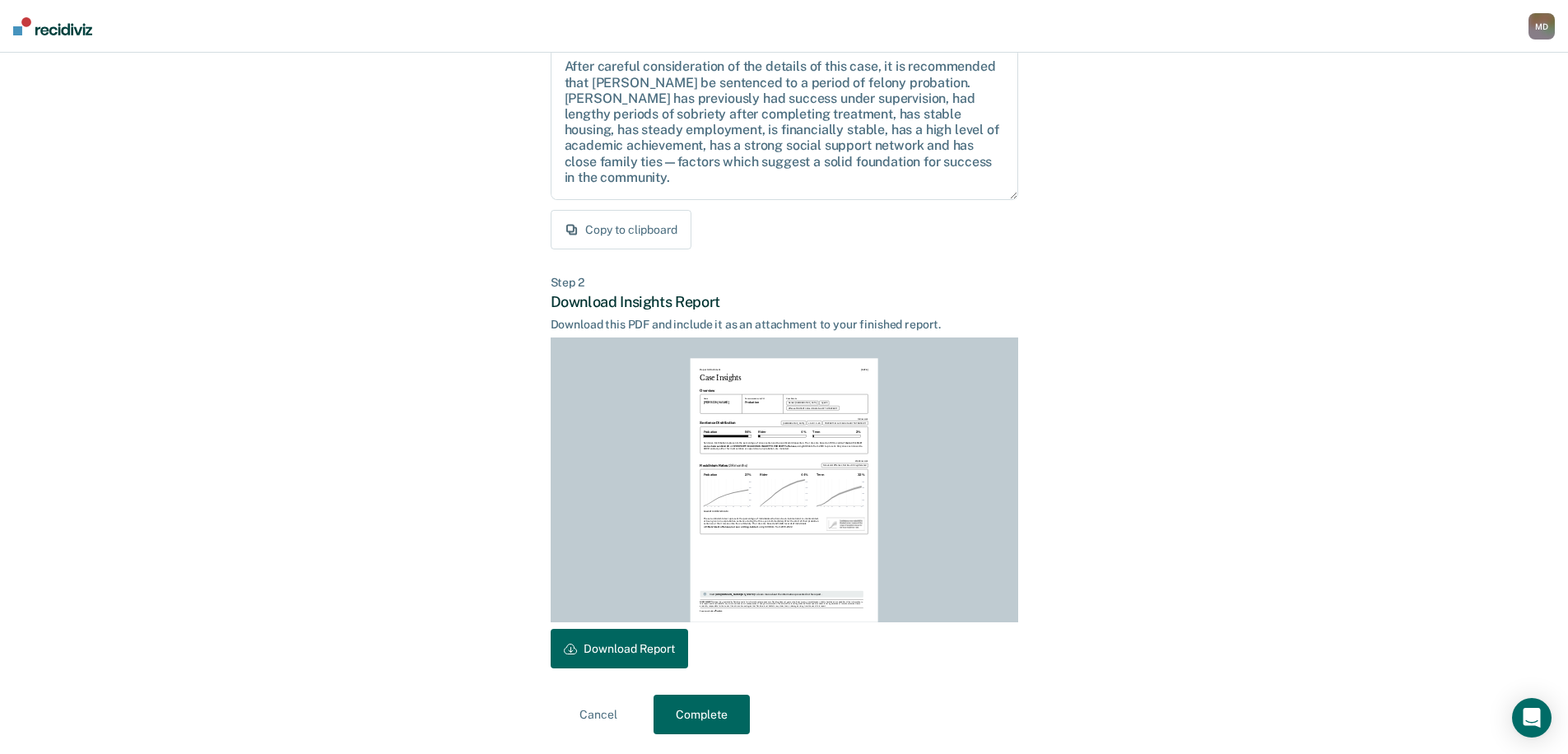
click at [622, 642] on button "Download Report" at bounding box center [620, 648] width 137 height 40
click at [708, 714] on button "Complete" at bounding box center [701, 714] width 97 height 40
